Goal: Information Seeking & Learning: Learn about a topic

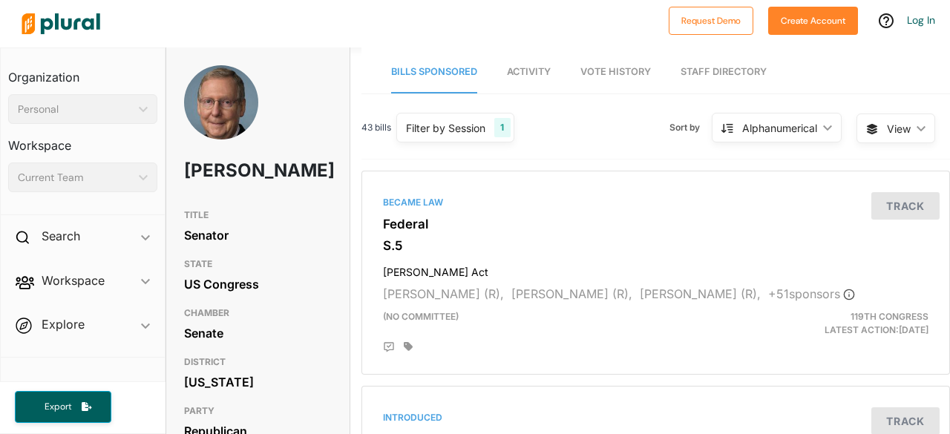
click at [396, 30] on div at bounding box center [338, 24] width 646 height 52
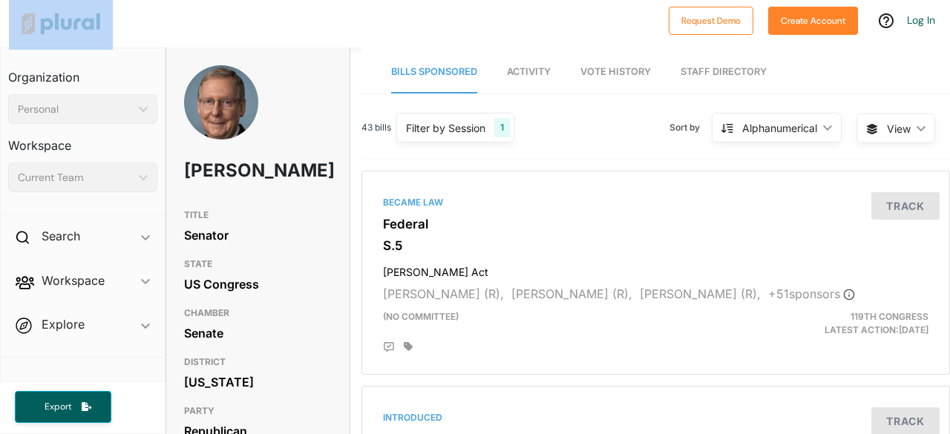
click at [396, 30] on div at bounding box center [338, 24] width 646 height 52
